Goal: Task Accomplishment & Management: Manage account settings

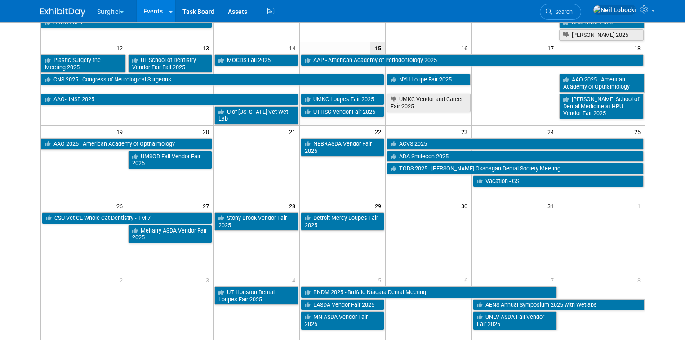
scroll to position [208, 0]
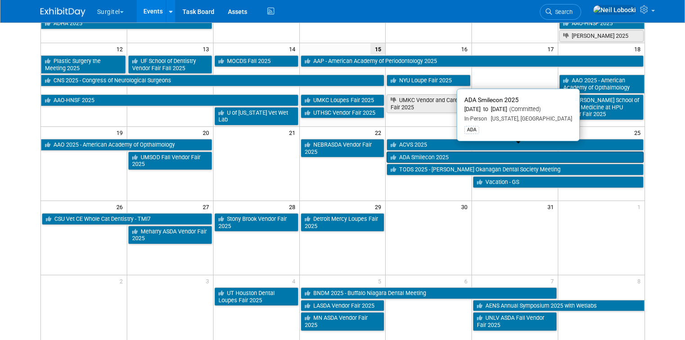
click at [448, 151] on link "ADA Smilecon 2025" at bounding box center [515, 157] width 257 height 12
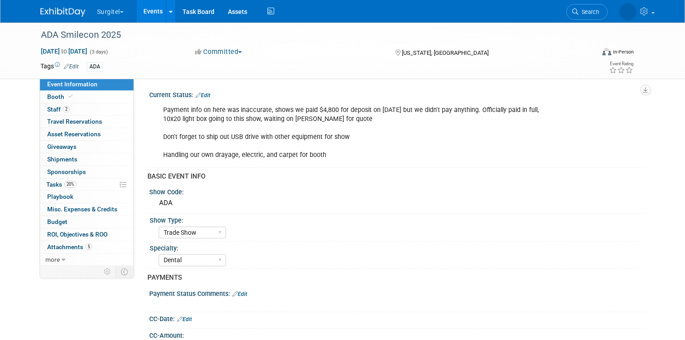
select select "Trade Show"
select select "Dental"
select select "No"
click at [91, 97] on link "Booth" at bounding box center [86, 97] width 93 height 12
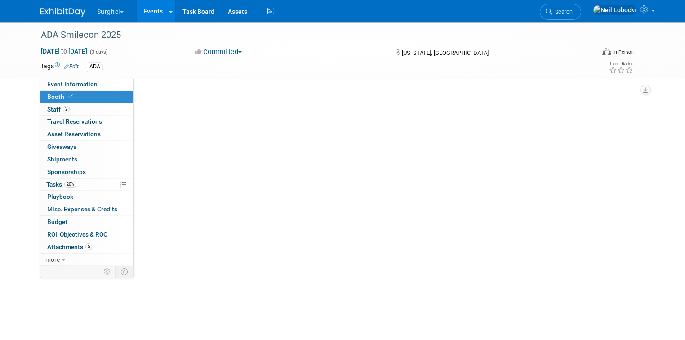
select select "10x20 Backlit"
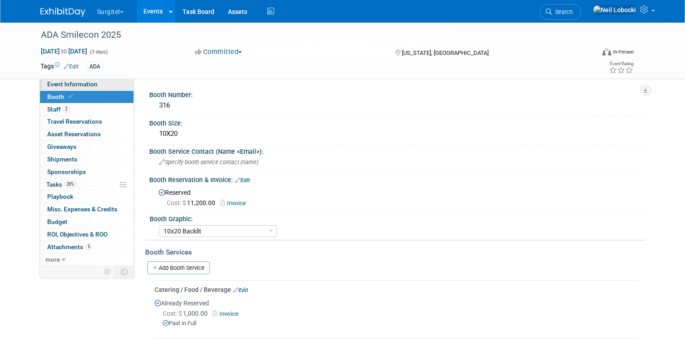
click at [101, 85] on link "Event Information" at bounding box center [86, 84] width 93 height 12
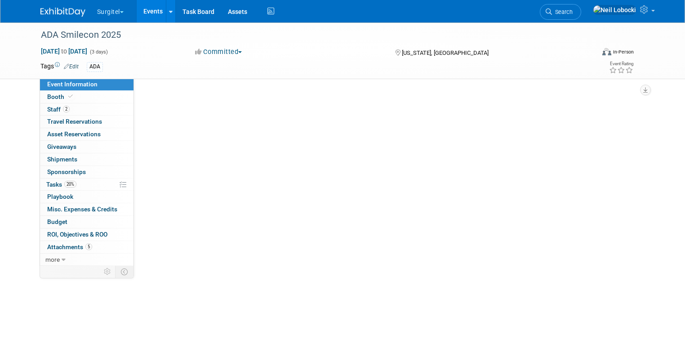
select select "Trade Show"
select select "Dental"
select select "No"
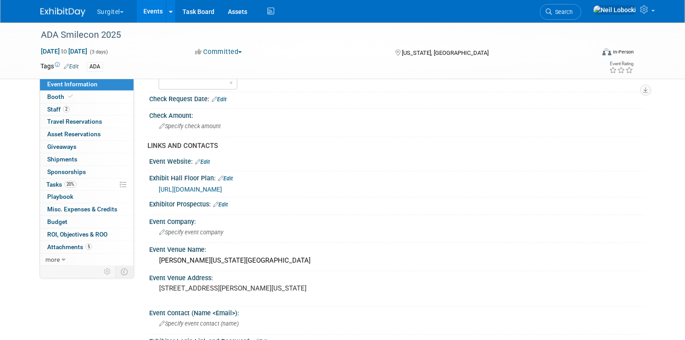
scroll to position [293, 0]
click at [222, 186] on span "[URL][DOMAIN_NAME]" at bounding box center [190, 188] width 63 height 7
